Goal: Find specific page/section: Find specific page/section

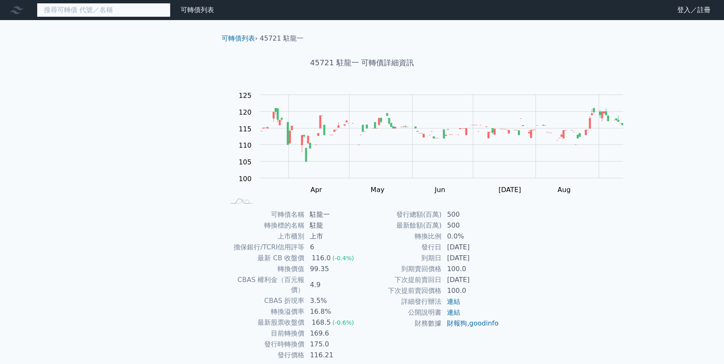
click at [111, 13] on input at bounding box center [104, 10] width 134 height 14
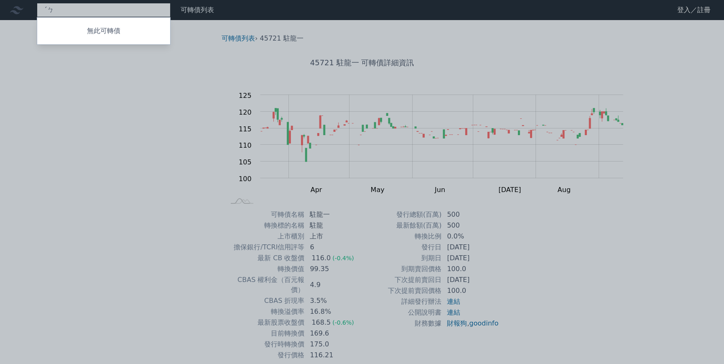
type input "ˊ"
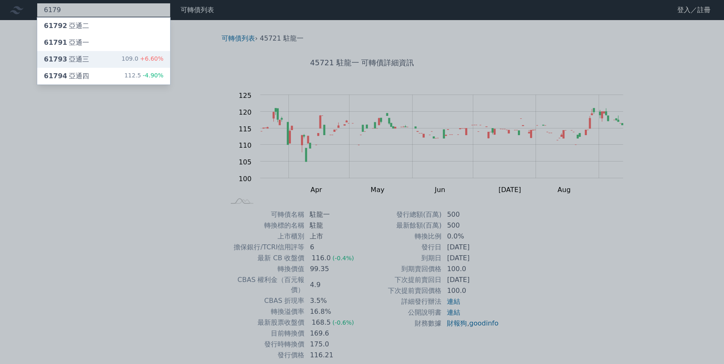
type input "6179"
click at [89, 64] on div "61793 亞通三" at bounding box center [66, 59] width 45 height 10
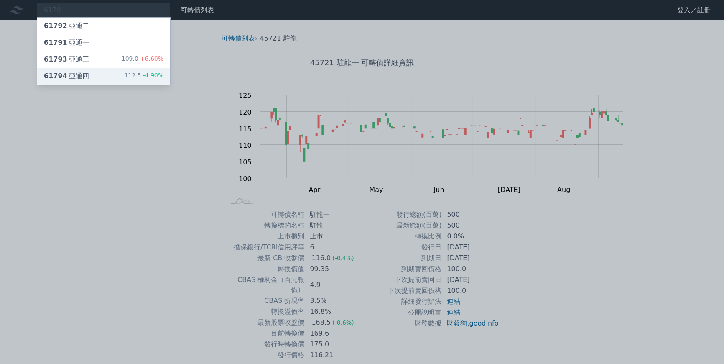
click at [67, 80] on span "61794" at bounding box center [55, 76] width 23 height 8
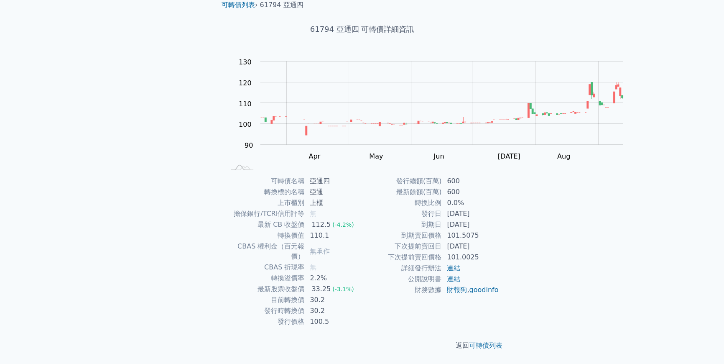
scroll to position [101, 0]
